Goal: Navigation & Orientation: Find specific page/section

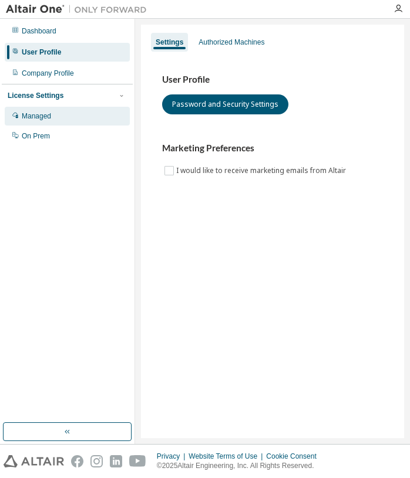
click at [45, 123] on div "Managed" at bounding box center [67, 116] width 125 height 19
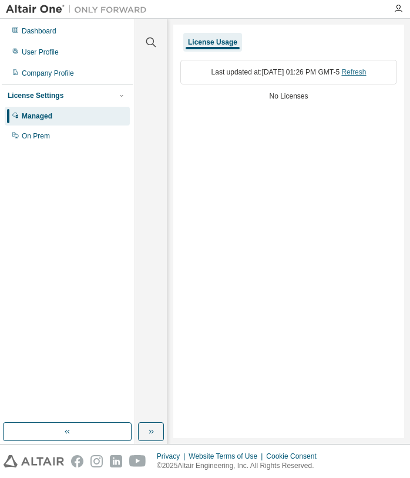
click at [366, 72] on link "Refresh" at bounding box center [353, 72] width 25 height 8
click at [39, 99] on div "License Settings" at bounding box center [36, 95] width 56 height 9
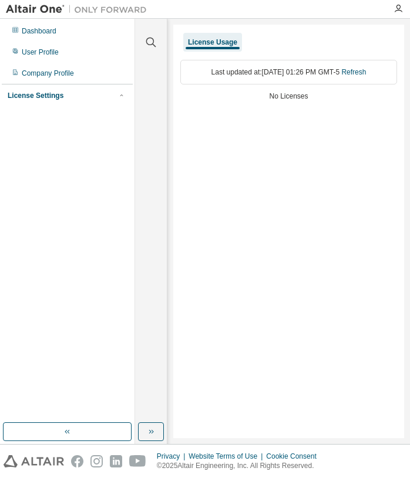
click at [39, 99] on div "License Settings" at bounding box center [36, 95] width 56 height 9
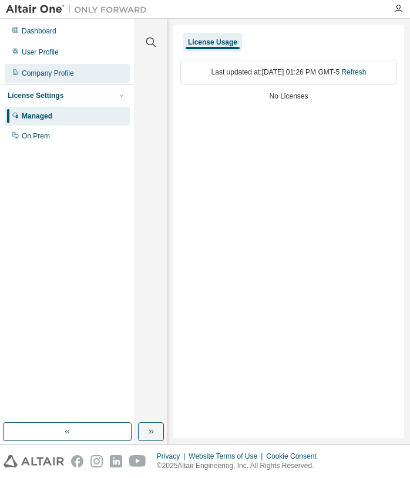
click at [43, 75] on div "Company Profile" at bounding box center [48, 73] width 52 height 9
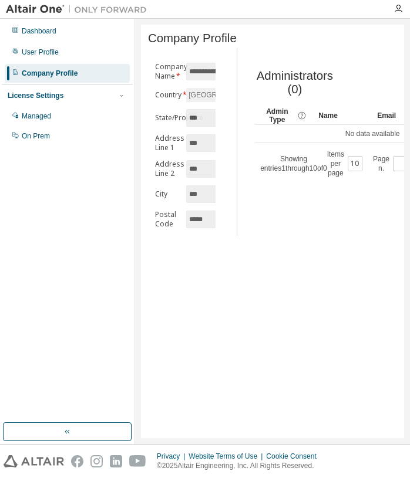
click at [222, 280] on div "**********" at bounding box center [272, 232] width 263 height 414
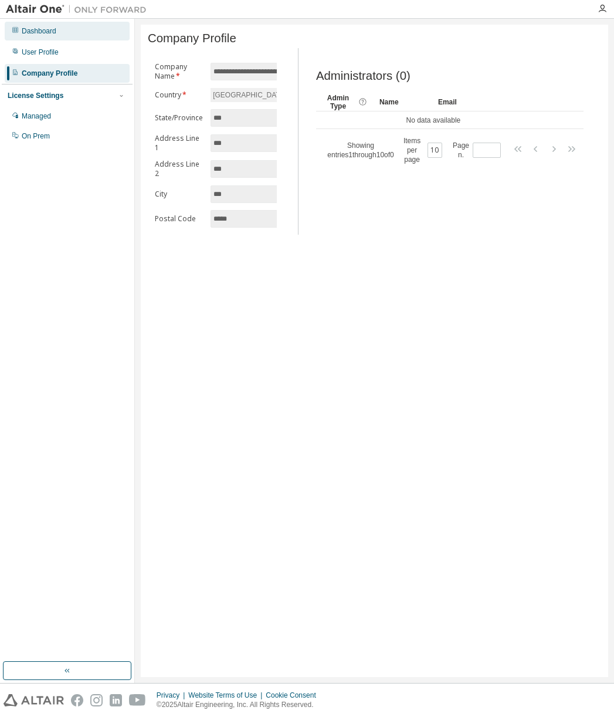
click at [33, 39] on div "Dashboard" at bounding box center [67, 31] width 125 height 19
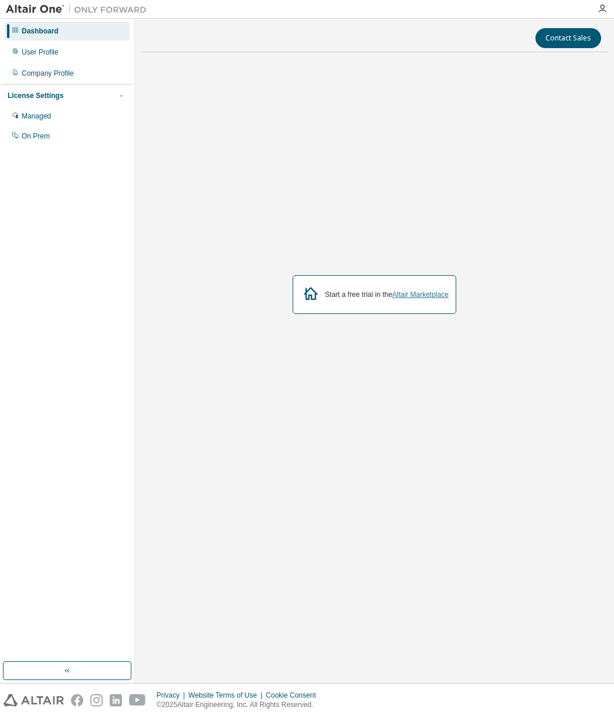
click at [409, 295] on link "Altair Marketplace" at bounding box center [421, 294] width 56 height 8
